Goal: Task Accomplishment & Management: Manage account settings

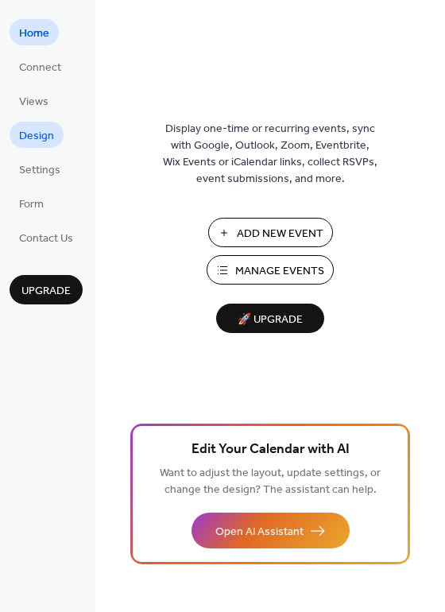
click at [42, 136] on span "Design" at bounding box center [36, 136] width 35 height 17
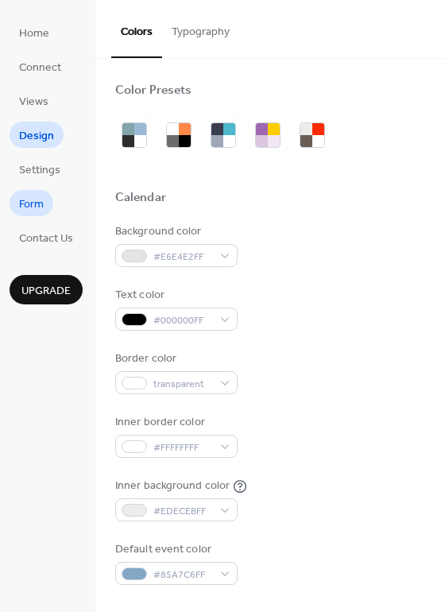
click at [33, 199] on span "Form" at bounding box center [31, 204] width 25 height 17
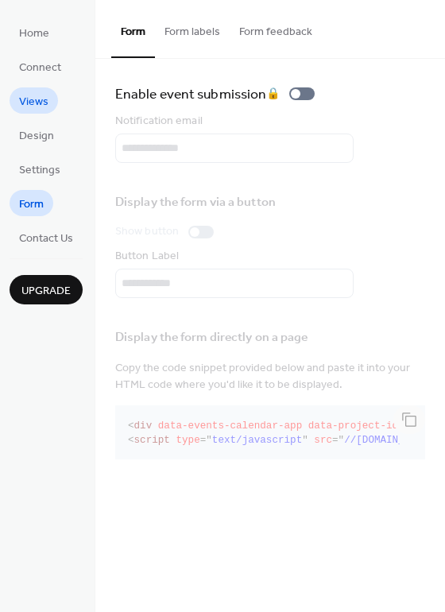
click at [44, 94] on span "Views" at bounding box center [33, 102] width 29 height 17
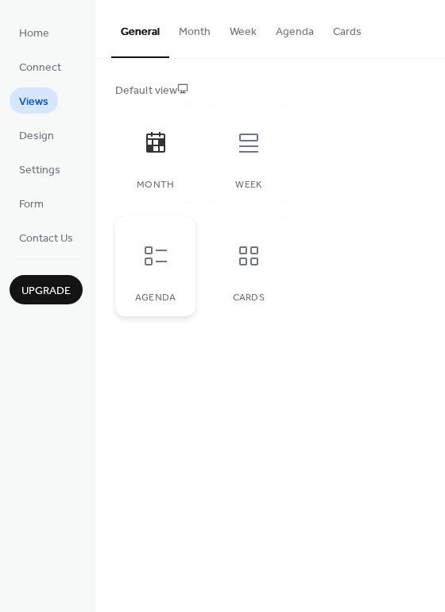
click at [153, 255] on icon at bounding box center [155, 255] width 25 height 25
click at [222, 257] on div "Cards" at bounding box center [248, 266] width 80 height 100
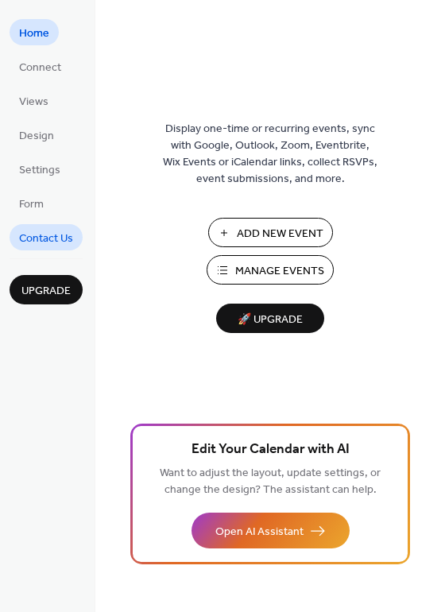
click at [55, 232] on span "Contact Us" at bounding box center [46, 239] width 54 height 17
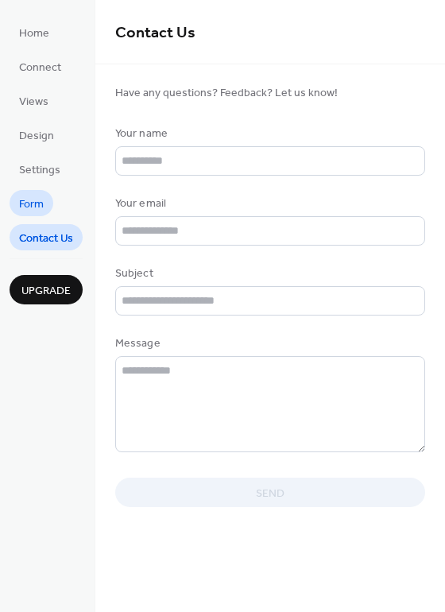
click at [37, 201] on span "Form" at bounding box center [31, 204] width 25 height 17
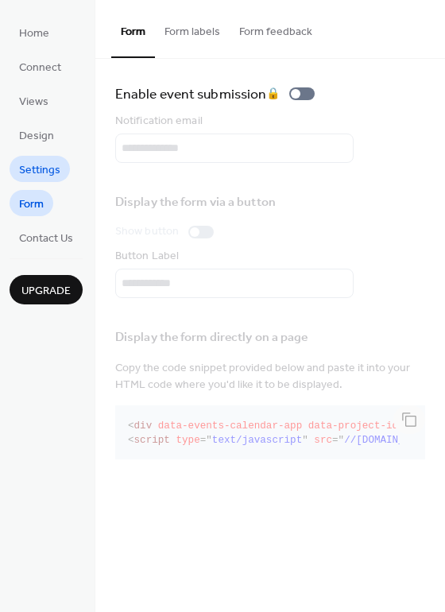
click at [46, 162] on span "Settings" at bounding box center [39, 170] width 41 height 17
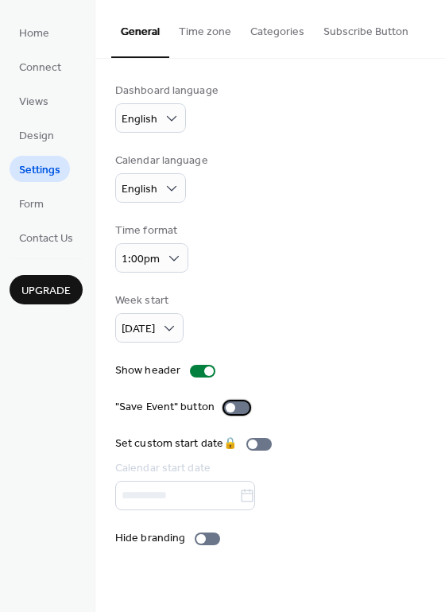
click at [228, 407] on div at bounding box center [231, 408] width 10 height 10
click at [205, 533] on div at bounding box center [207, 539] width 25 height 13
click at [211, 537] on div at bounding box center [214, 539] width 10 height 10
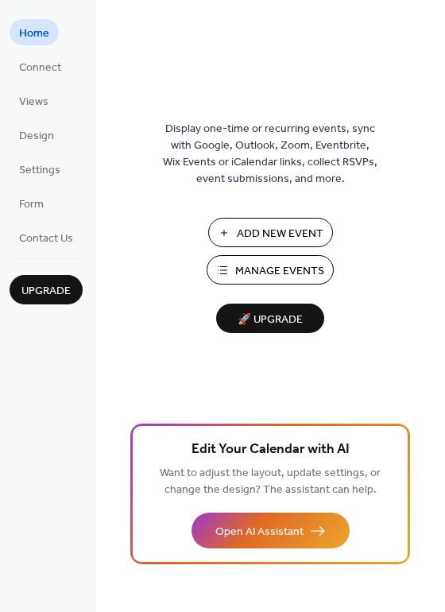
click at [264, 269] on span "Manage Events" at bounding box center [279, 271] width 89 height 17
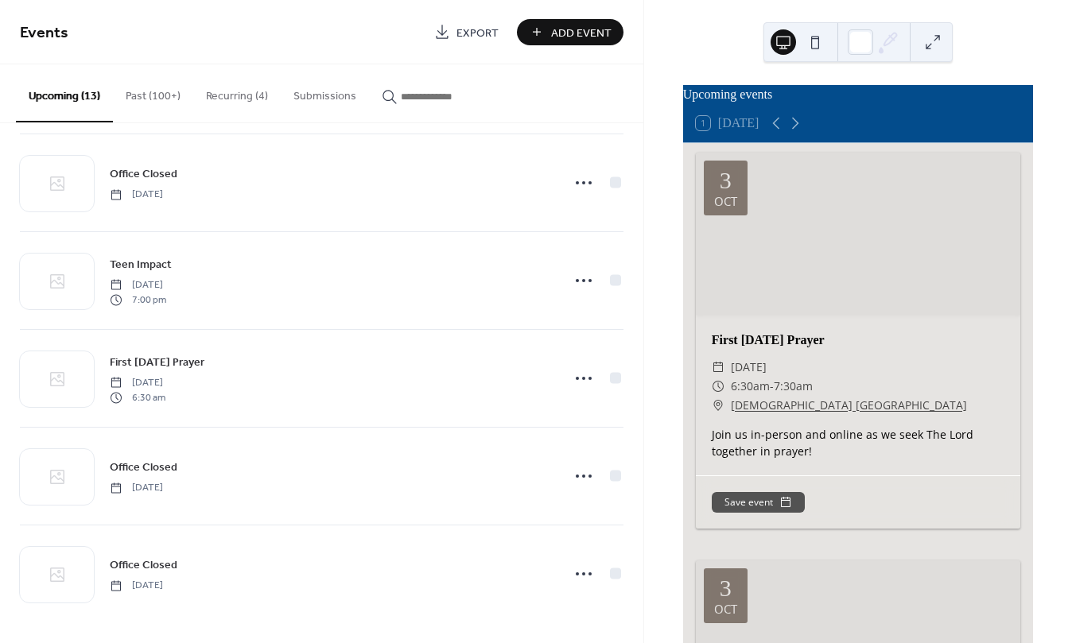
scroll to position [716, 0]
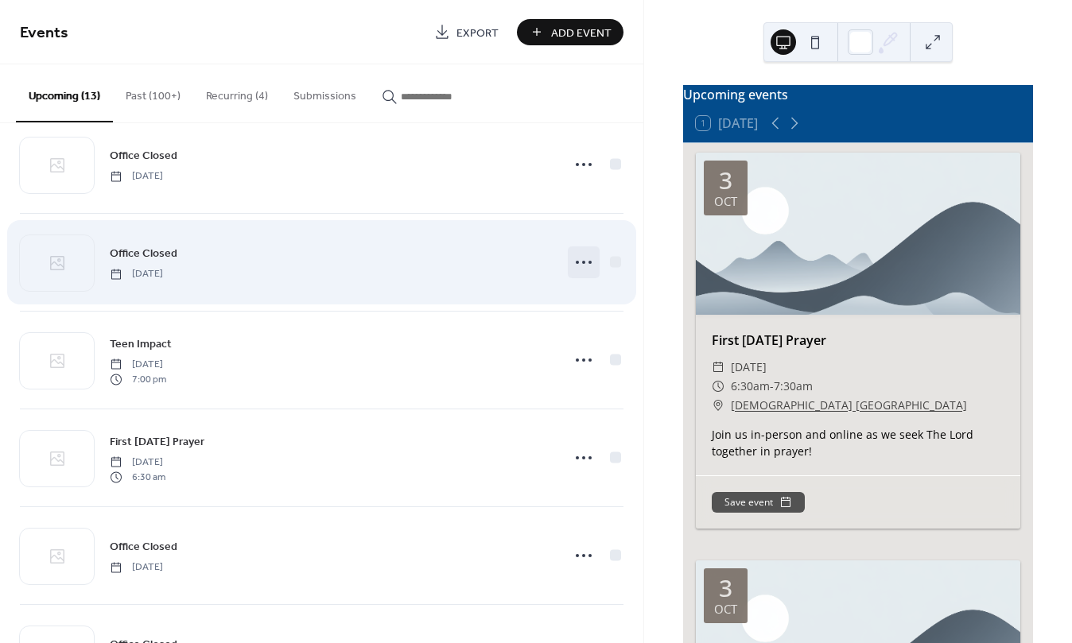
click at [571, 262] on icon at bounding box center [583, 262] width 25 height 25
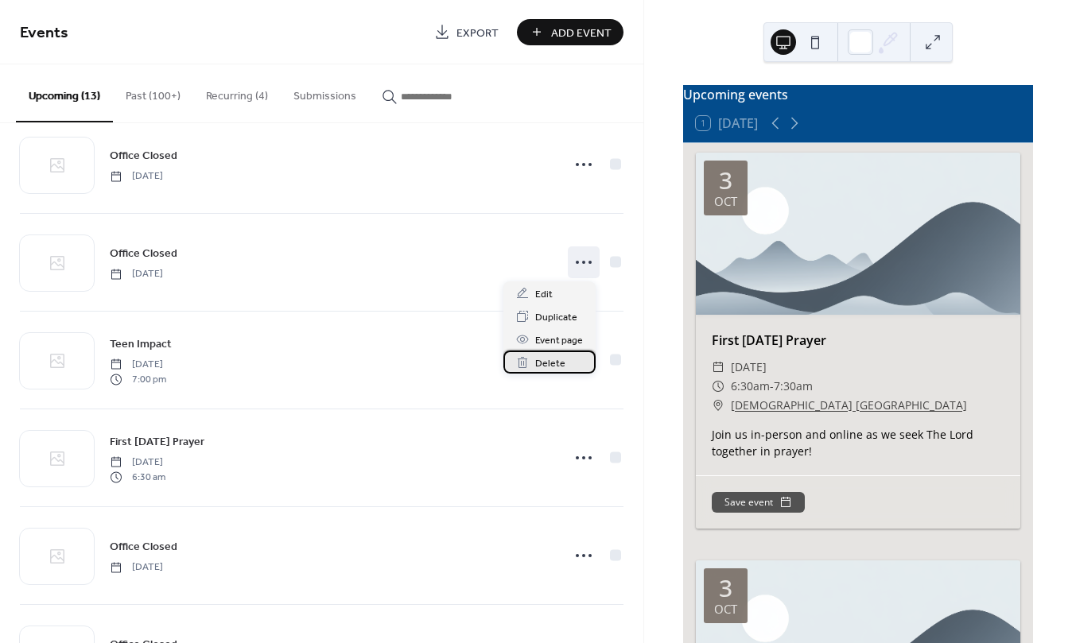
click at [554, 367] on span "Delete" at bounding box center [550, 363] width 30 height 17
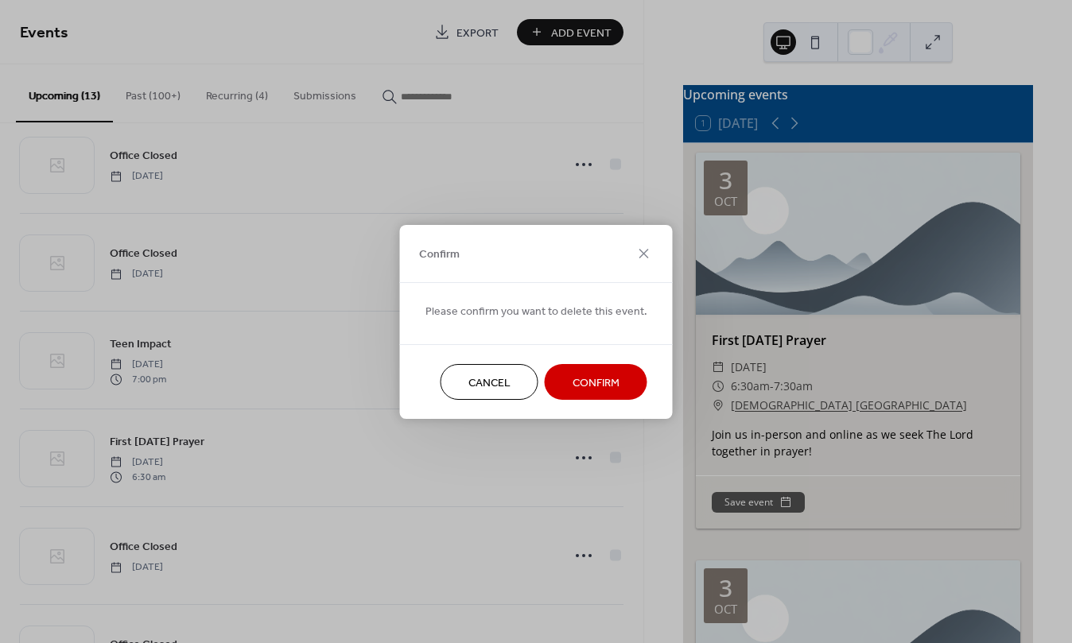
click at [595, 386] on span "Confirm" at bounding box center [595, 382] width 47 height 17
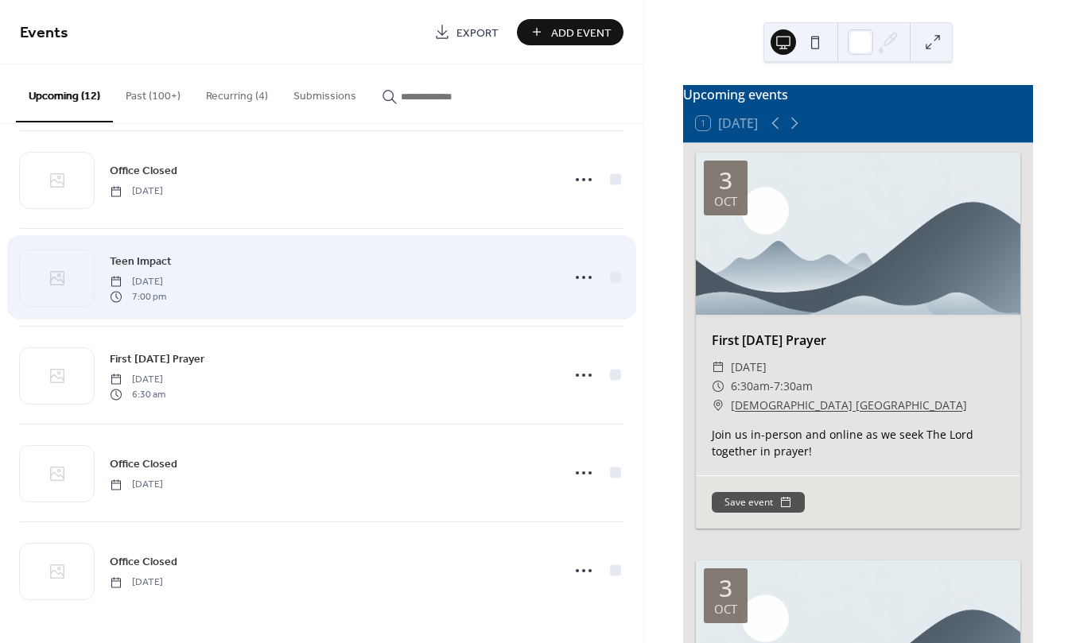
scroll to position [700, 0]
